Goal: Transaction & Acquisition: Obtain resource

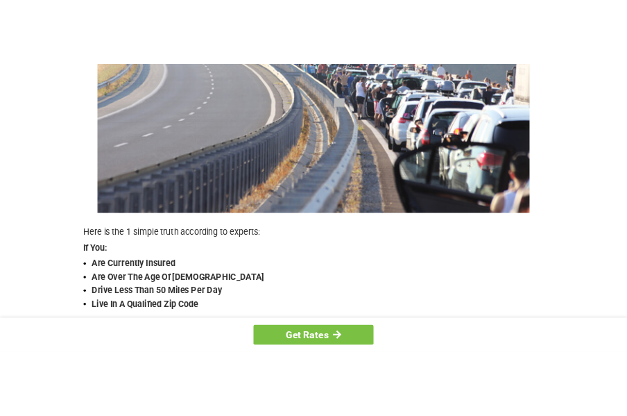
scroll to position [296, 0]
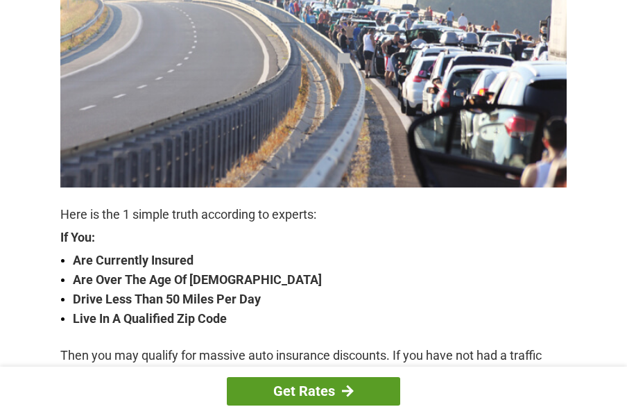
click at [324, 384] on link "Get Rates" at bounding box center [313, 391] width 173 height 28
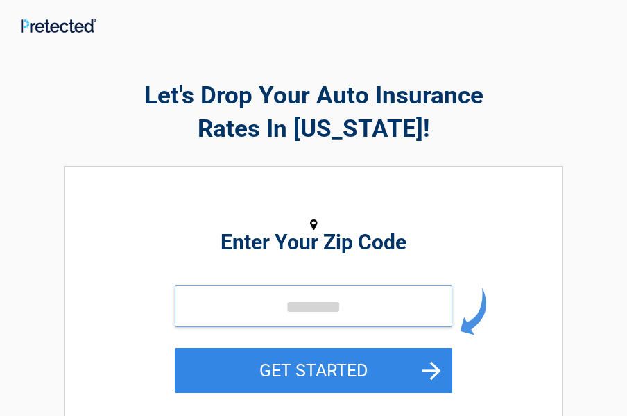
click at [209, 312] on input "tel" at bounding box center [313, 306] width 277 height 42
type input "*****"
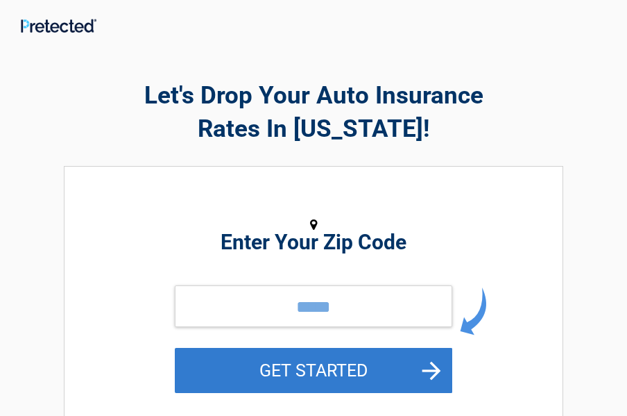
click at [427, 367] on button "GET STARTED" at bounding box center [313, 370] width 277 height 45
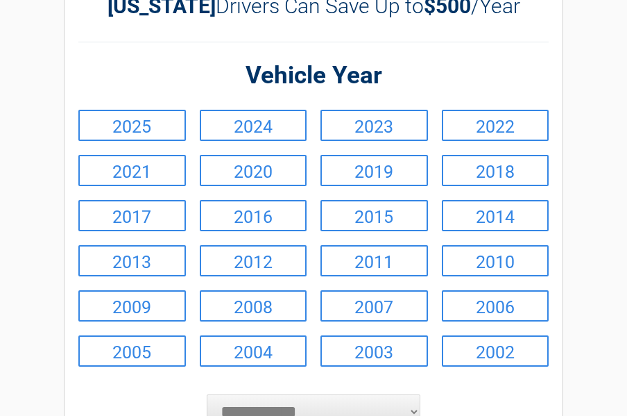
scroll to position [148, 0]
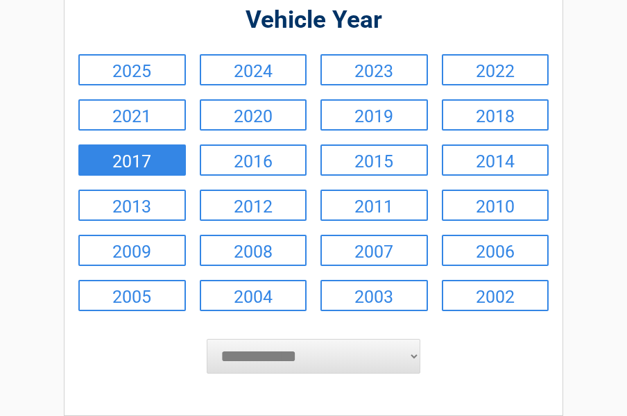
click at [158, 157] on link "2017" at bounding box center [132, 159] width 108 height 31
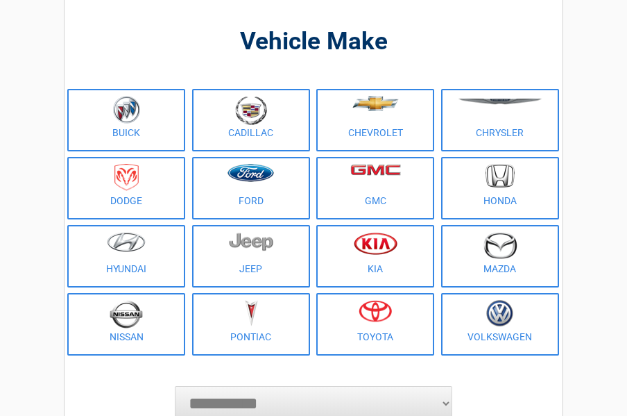
scroll to position [130, 0]
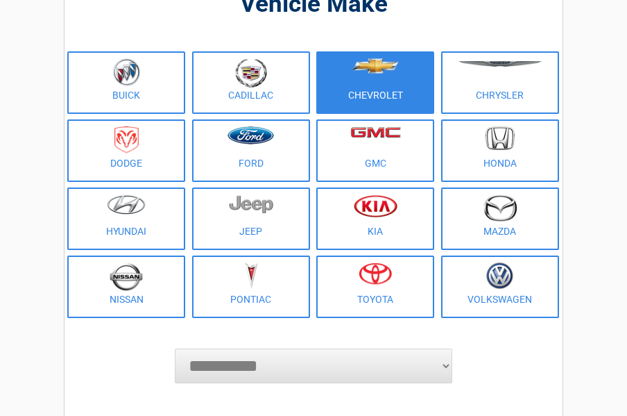
click at [372, 91] on link "Chevrolet" at bounding box center [375, 82] width 118 height 62
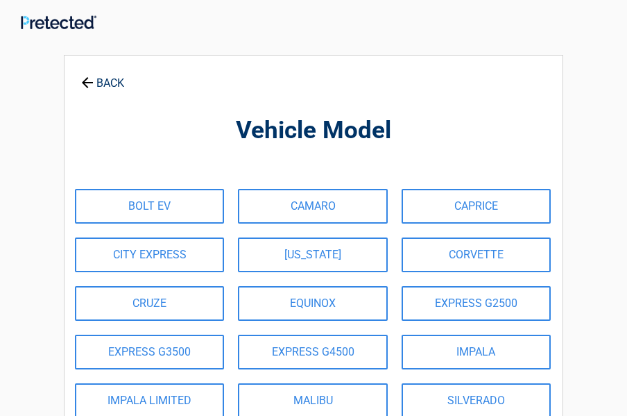
scroll to position [0, 0]
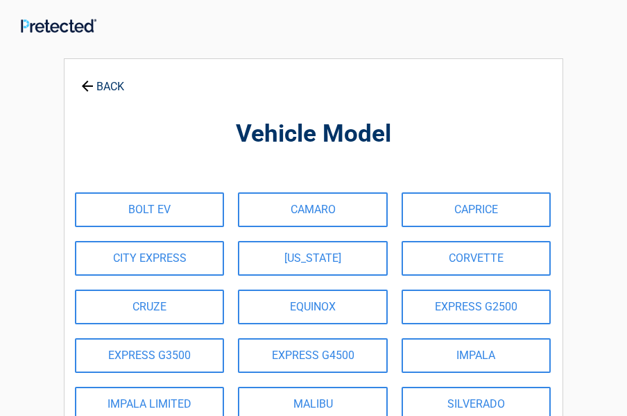
click at [110, 87] on link "BACK" at bounding box center [102, 80] width 49 height 24
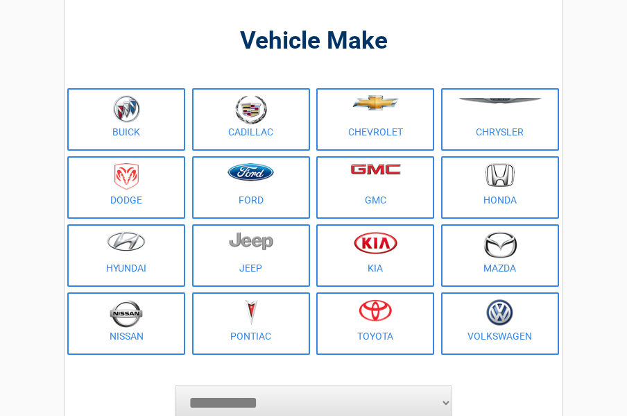
scroll to position [120, 0]
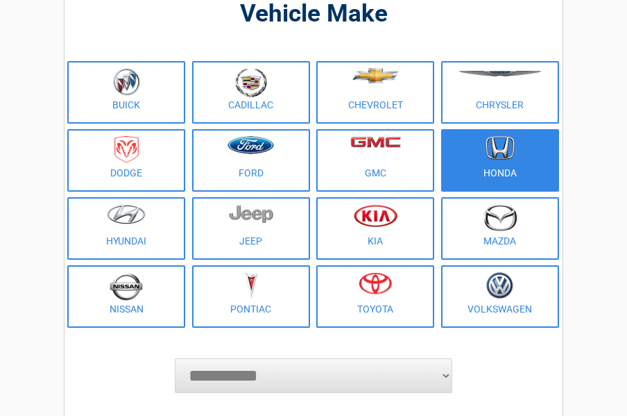
click at [499, 147] on img at bounding box center [500, 148] width 29 height 24
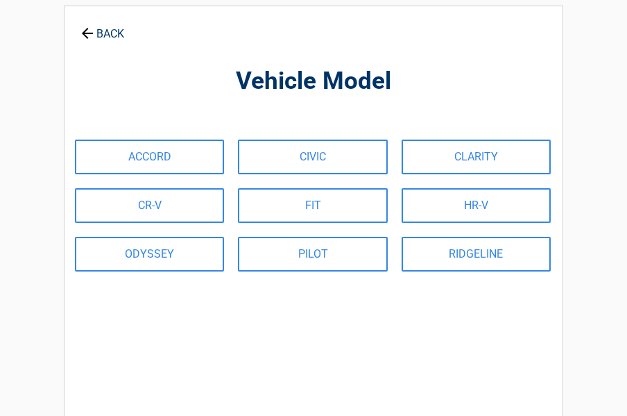
scroll to position [0, 0]
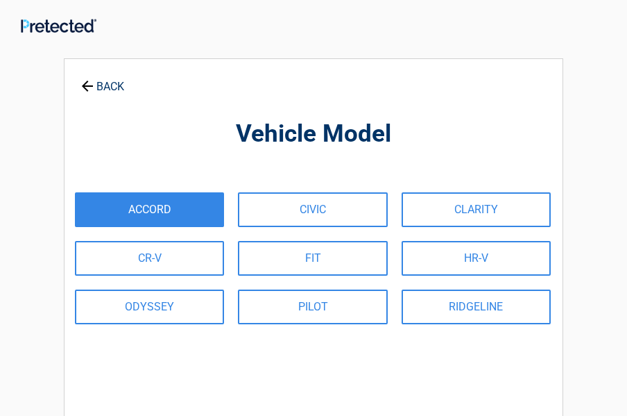
click at [165, 203] on link "ACCORD" at bounding box center [149, 209] width 149 height 35
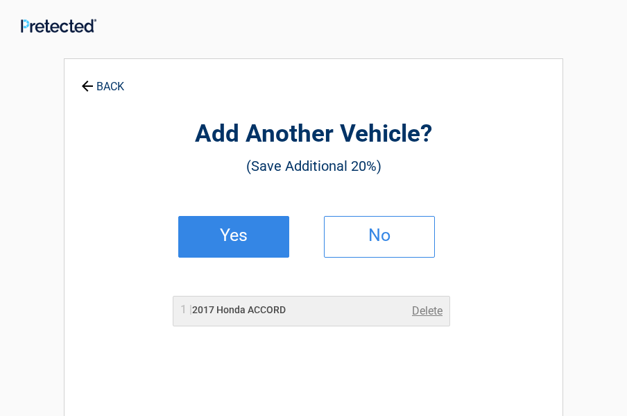
click at [245, 239] on h2 "Yes" at bounding box center [234, 235] width 82 height 10
